Goal: Find contact information: Find contact information

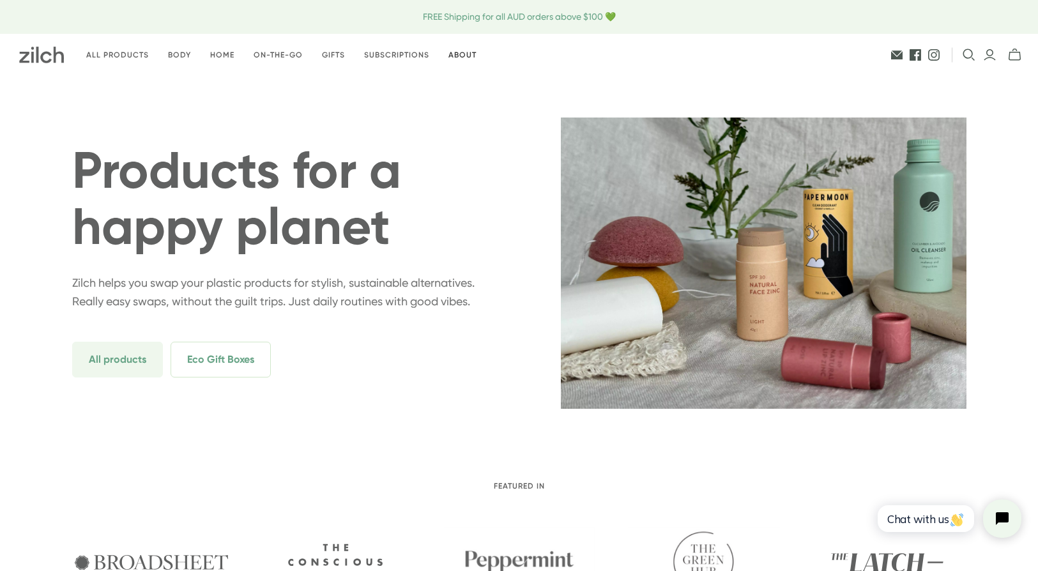
click at [466, 56] on link "About" at bounding box center [462, 55] width 47 height 30
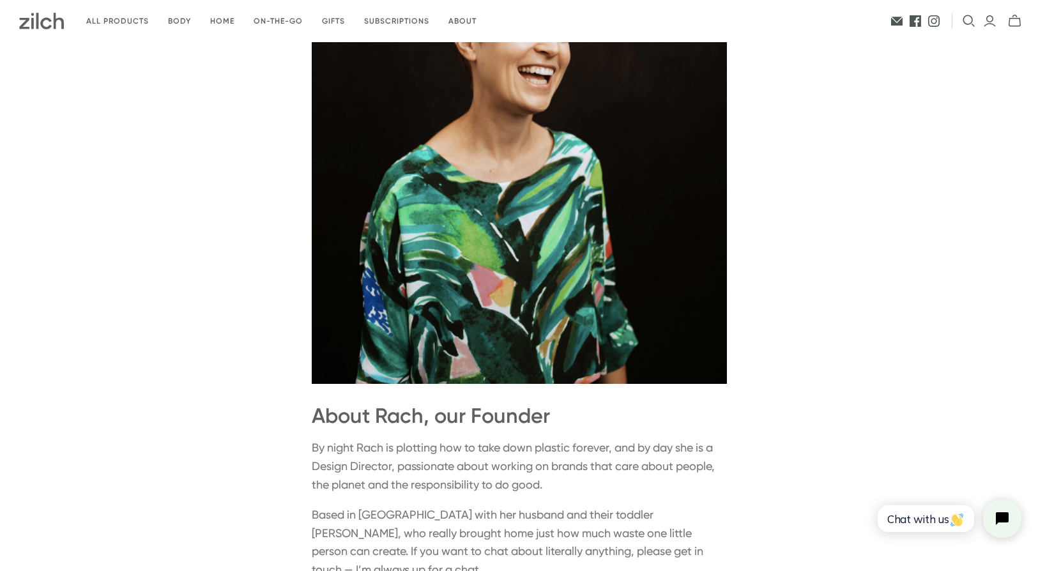
scroll to position [1150, 0]
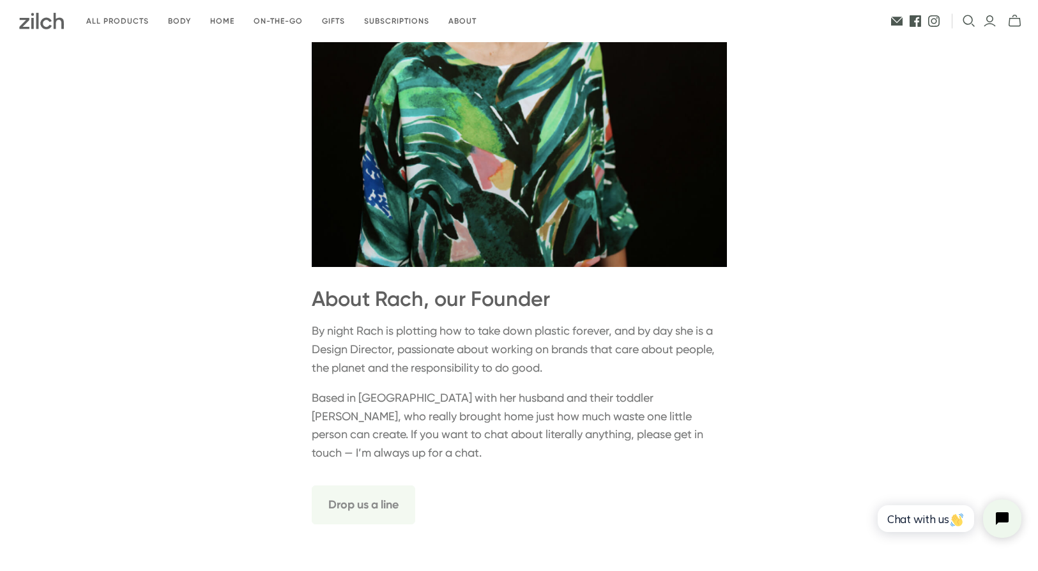
click at [371, 348] on p "By night Rach is plotting how to take down plastic forever, and by day she is a…" at bounding box center [519, 349] width 415 height 55
copy p "Rach"
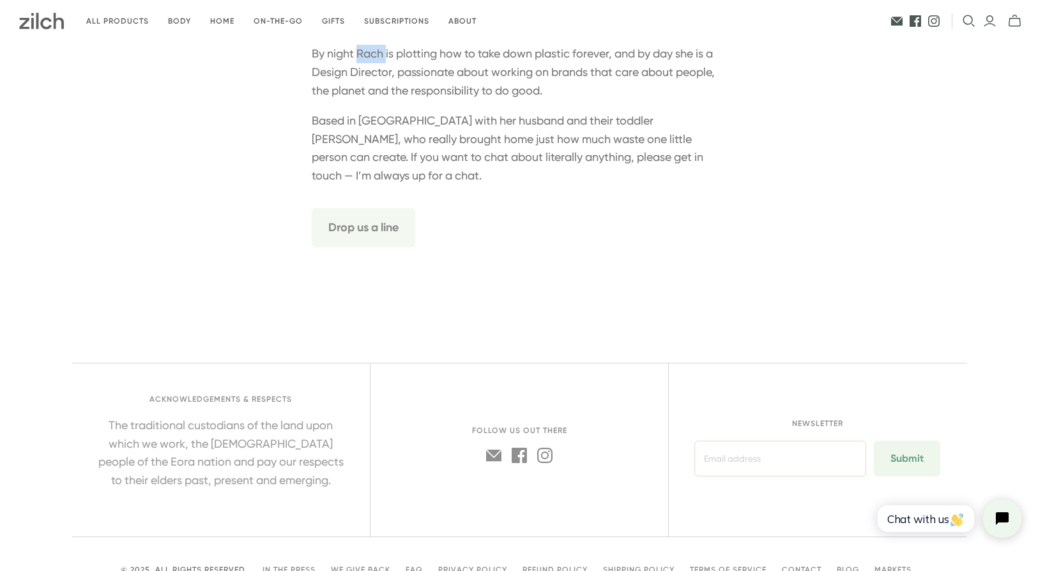
scroll to position [1505, 0]
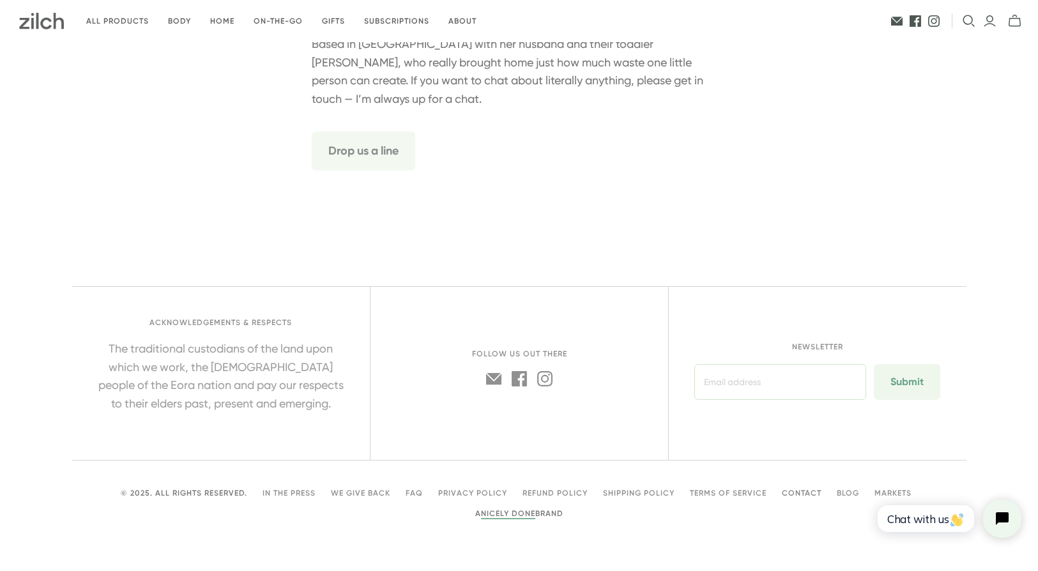
click at [799, 491] on link "Contact" at bounding box center [802, 493] width 40 height 9
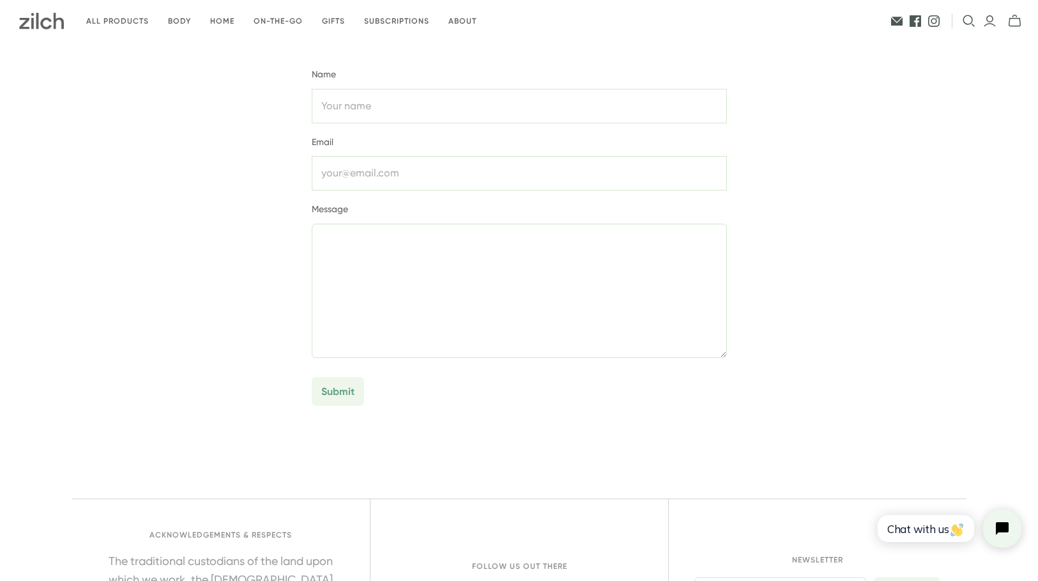
scroll to position [315, 0]
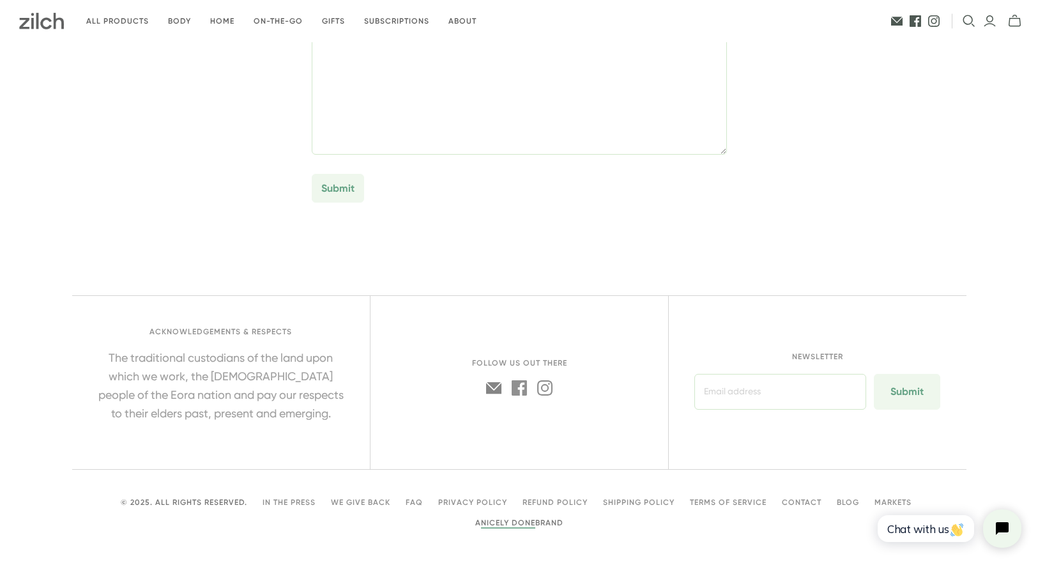
click at [491, 390] on icon at bounding box center [493, 388] width 15 height 11
click at [53, 20] on img at bounding box center [41, 21] width 45 height 17
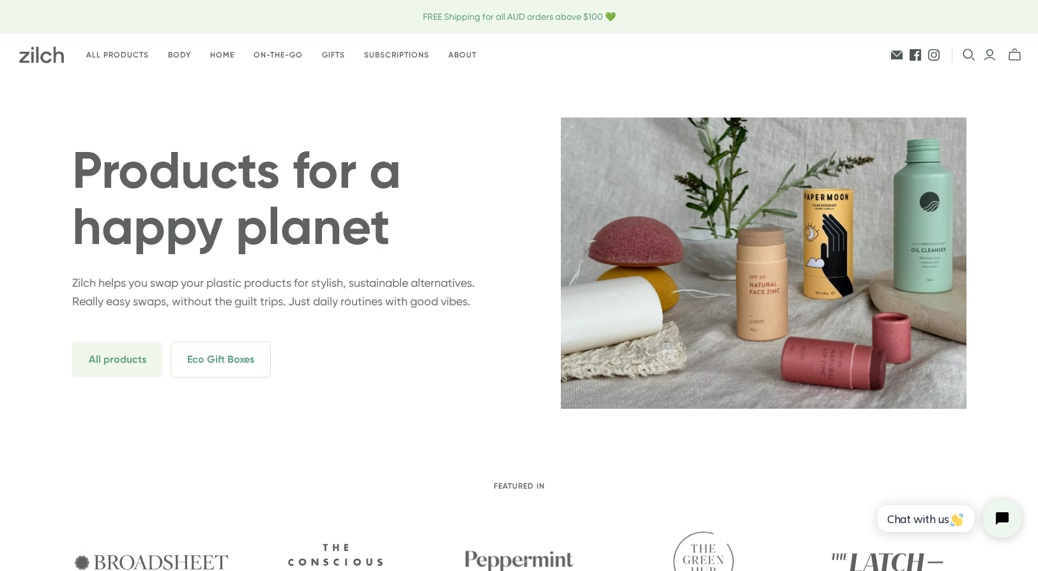
click at [354, 403] on div "Products for a happy planet Zilch helps you swap your plastic products for styl…" at bounding box center [519, 263] width 895 height 291
click at [182, 51] on link "Body" at bounding box center [179, 55] width 42 height 30
